Goal: Task Accomplishment & Management: Manage account settings

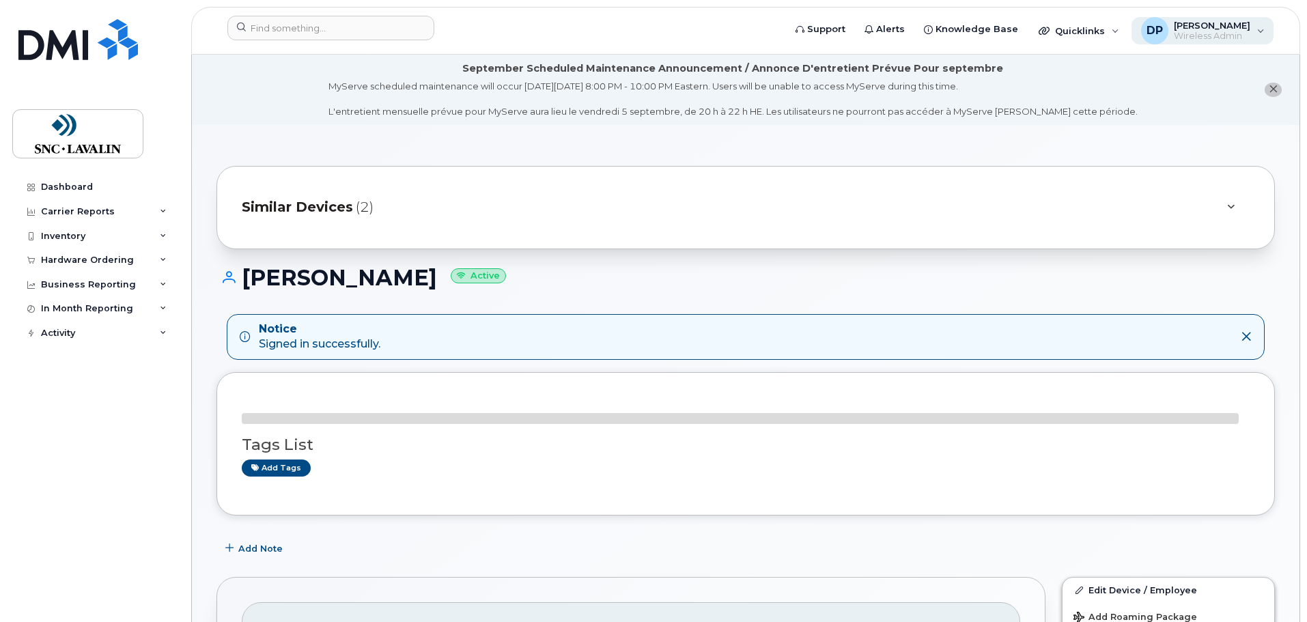
click at [1250, 38] on div "DP [PERSON_NAME] Wireless Admin" at bounding box center [1202, 30] width 143 height 27
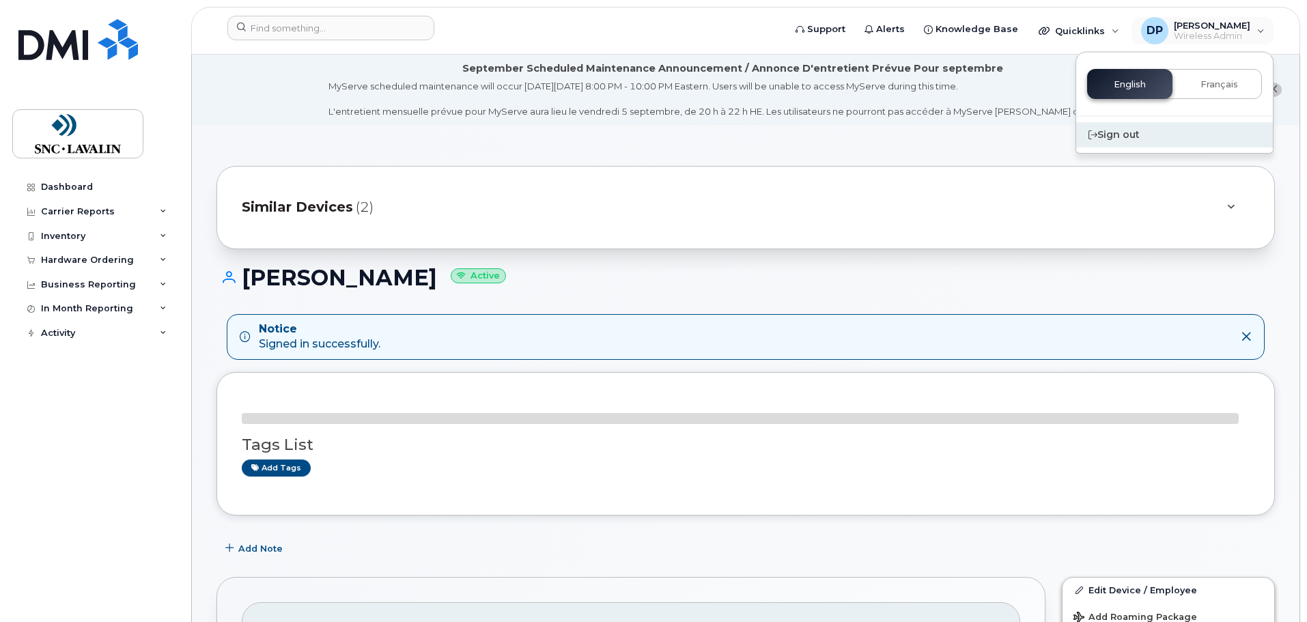
click at [1156, 133] on div "Sign out" at bounding box center [1174, 134] width 197 height 25
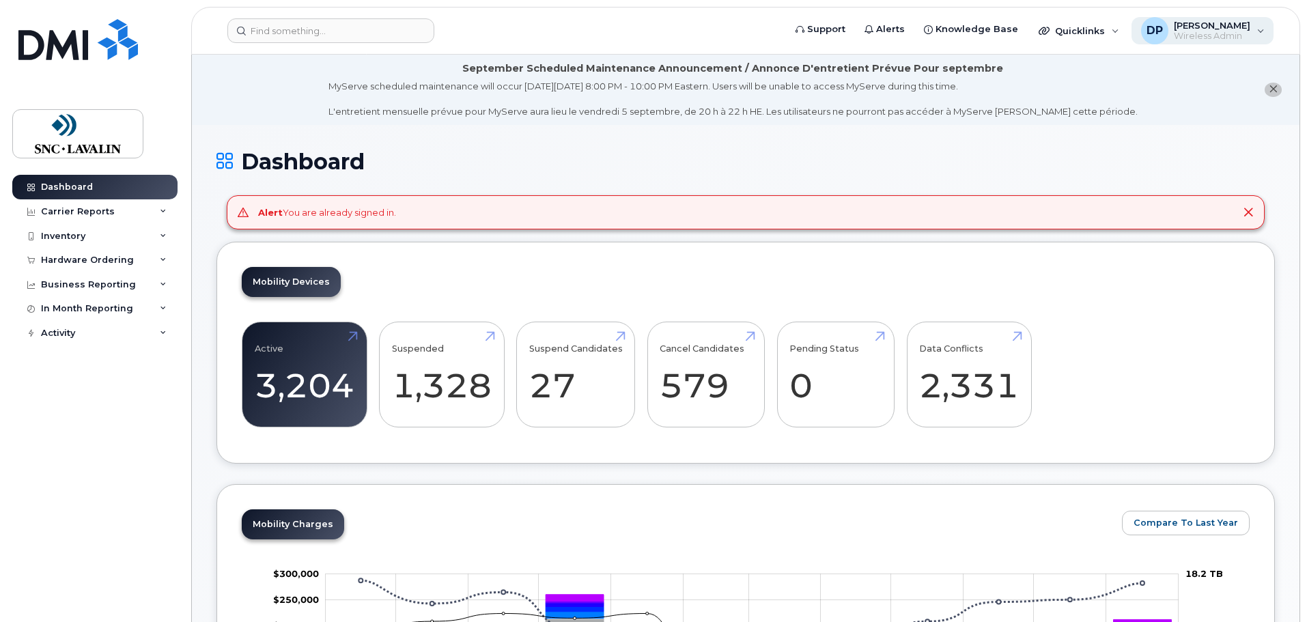
click at [1251, 31] on div "DP [PERSON_NAME] Wireless Admin" at bounding box center [1202, 30] width 143 height 27
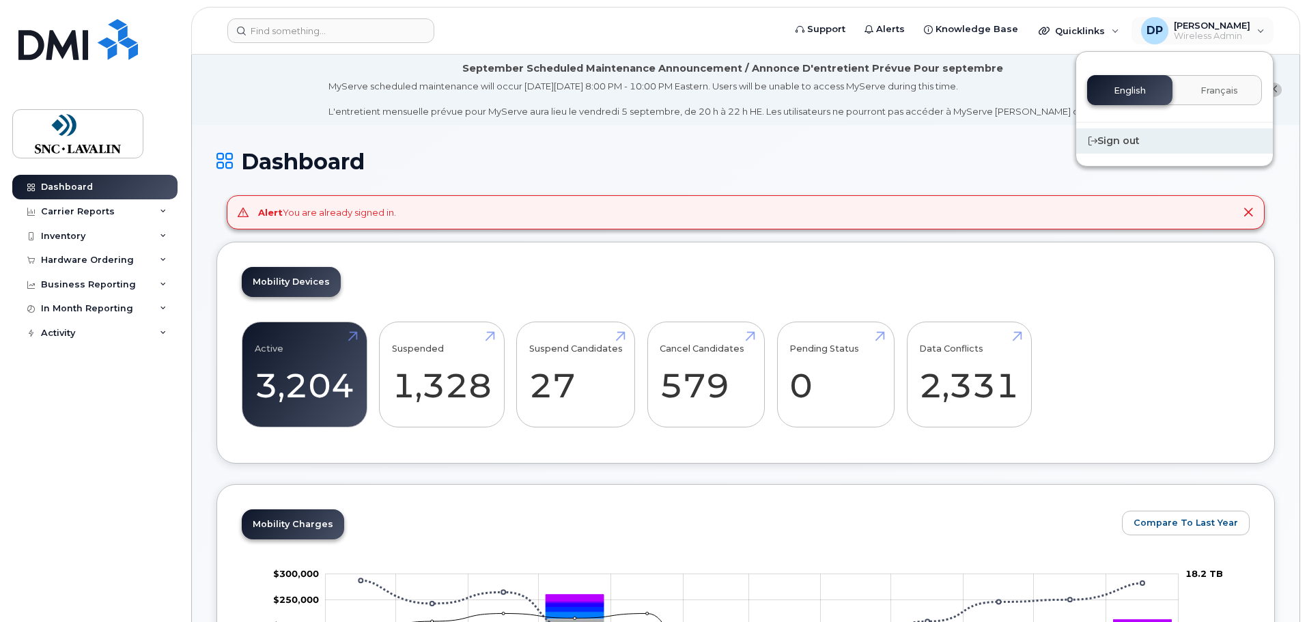
click at [1128, 142] on div "Sign out" at bounding box center [1174, 140] width 197 height 25
